Goal: Information Seeking & Learning: Learn about a topic

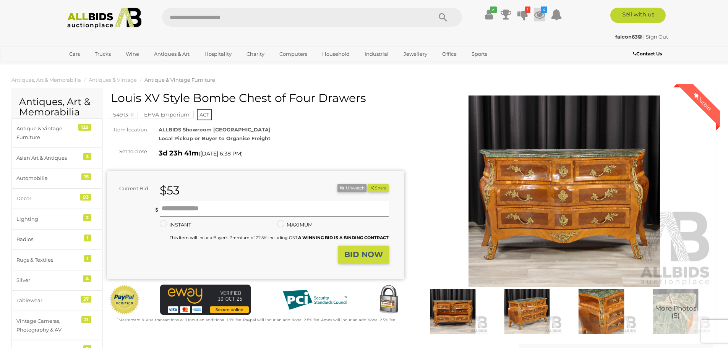
click at [539, 13] on icon at bounding box center [539, 15] width 11 height 14
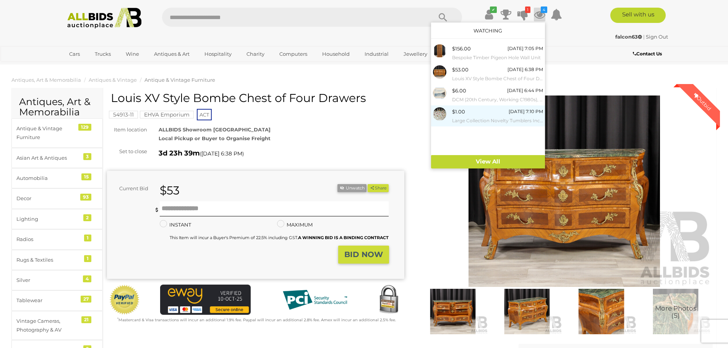
click at [473, 117] on small "Large Collection Novelty Tumblers Including IXL Looney Tunes and More" at bounding box center [497, 121] width 91 height 8
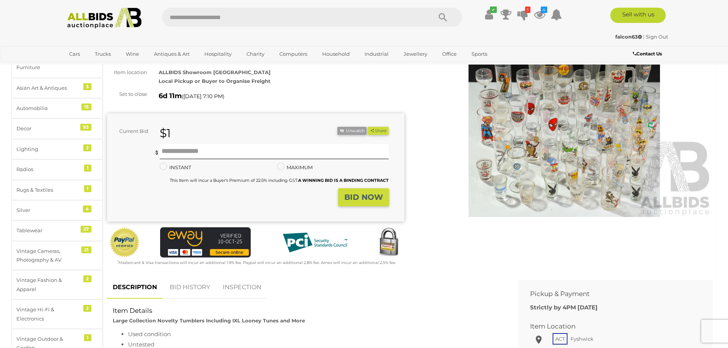
scroll to position [153, 0]
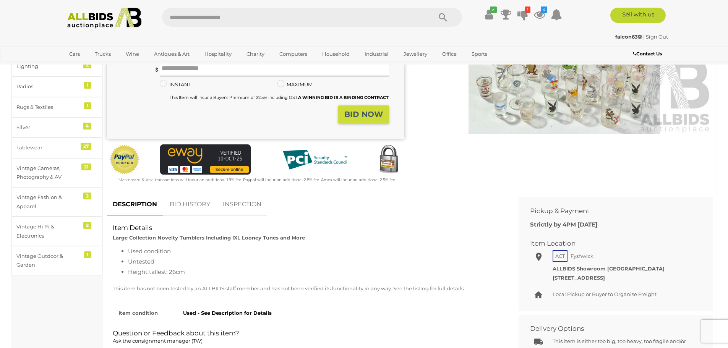
click at [187, 205] on link "BID HISTORY" at bounding box center [190, 204] width 52 height 23
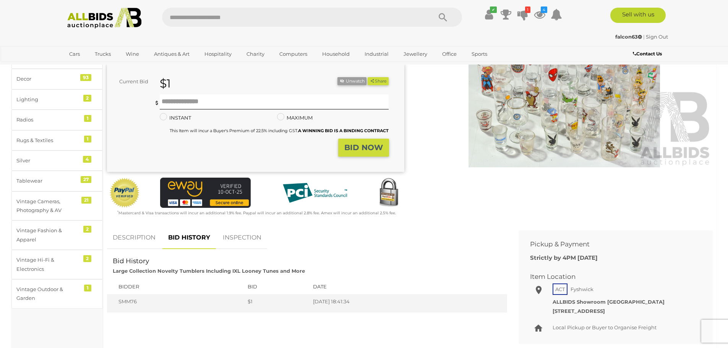
scroll to position [115, 0]
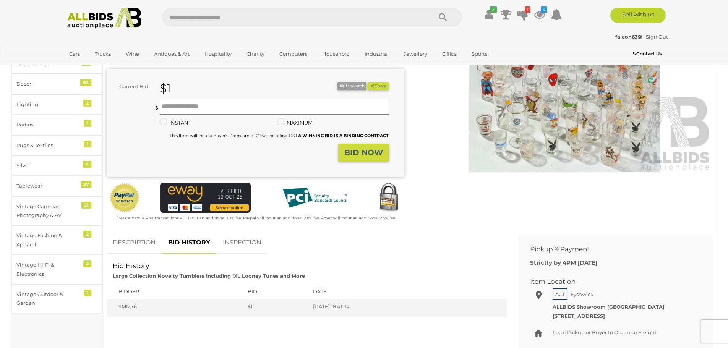
click at [135, 243] on link "DESCRIPTION" at bounding box center [134, 243] width 54 height 23
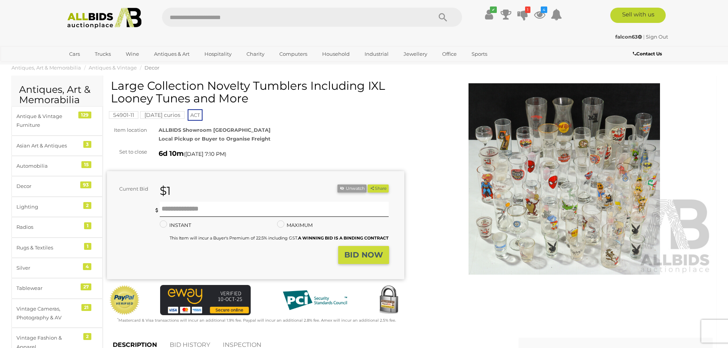
scroll to position [0, 0]
